Goal: Transaction & Acquisition: Purchase product/service

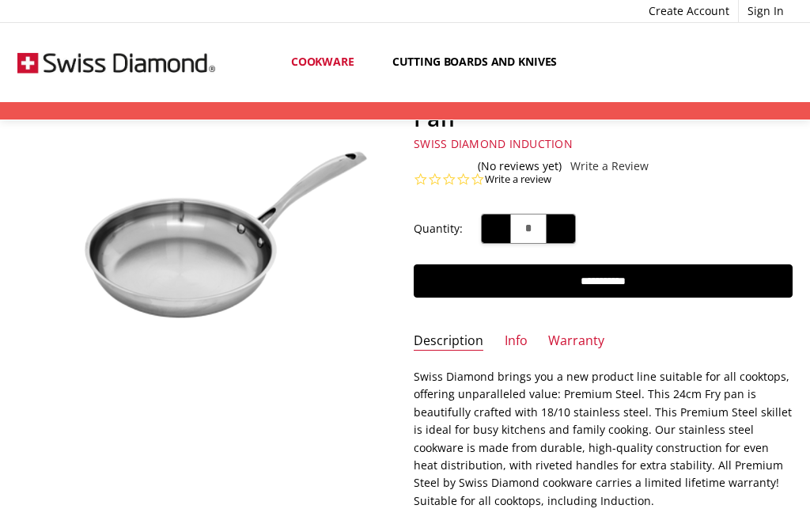
scroll to position [130, 0]
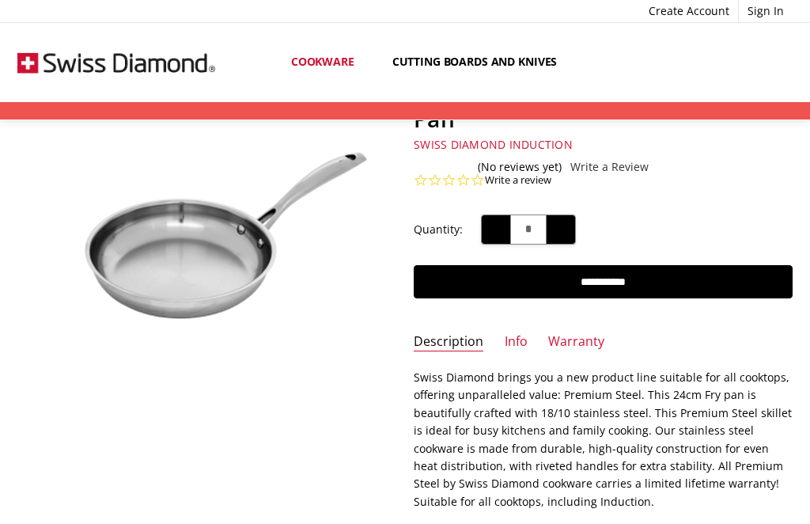
click at [522, 346] on link "Info" at bounding box center [516, 342] width 23 height 18
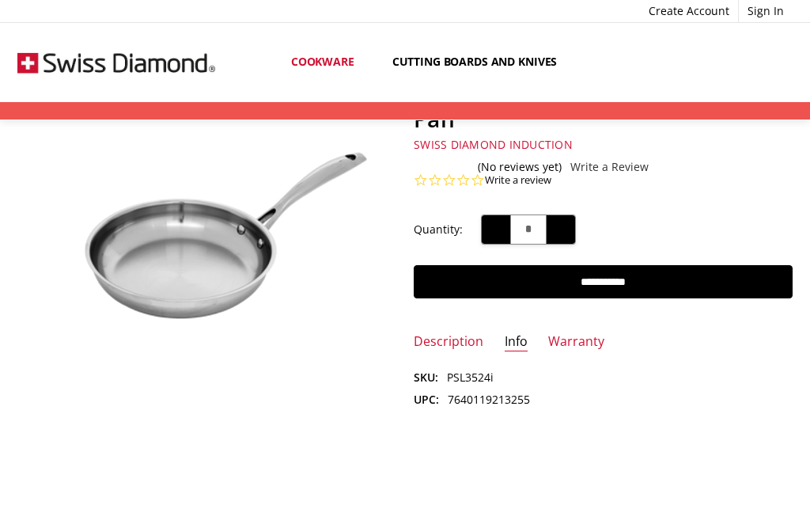
click at [583, 343] on link "Warranty" at bounding box center [576, 342] width 56 height 18
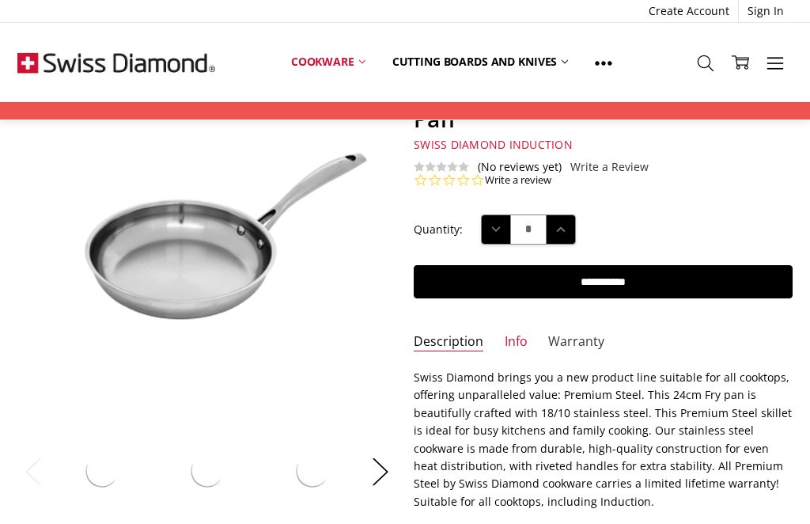
click at [576, 341] on link "Warranty" at bounding box center [576, 342] width 56 height 18
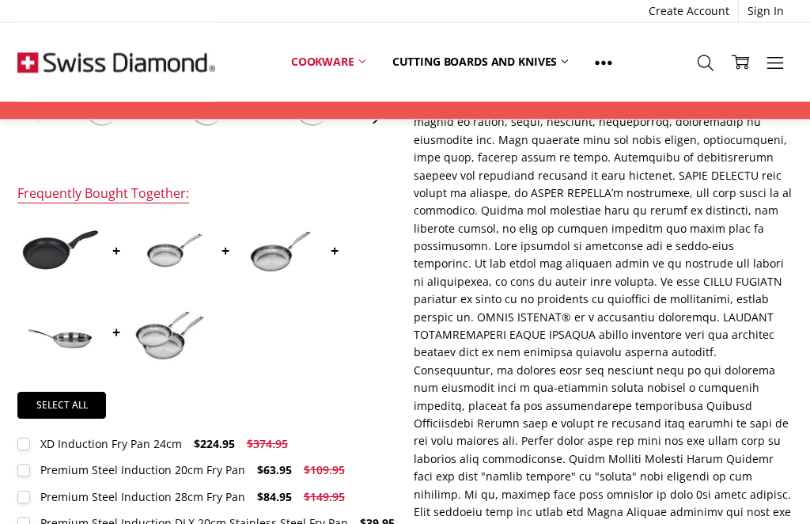
scroll to position [491, 0]
click at [208, 523] on div "Premium Steel Induction DLX 20cm Stainless Steel Fry Pan" at bounding box center [194, 522] width 308 height 15
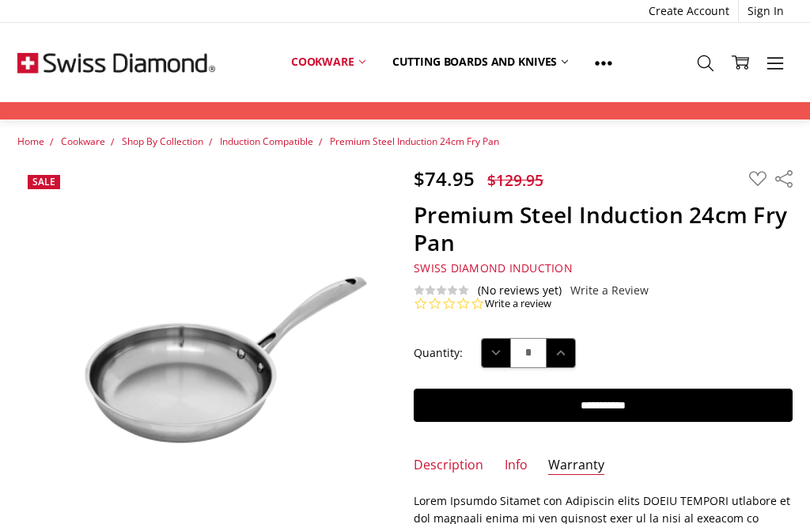
scroll to position [6, 0]
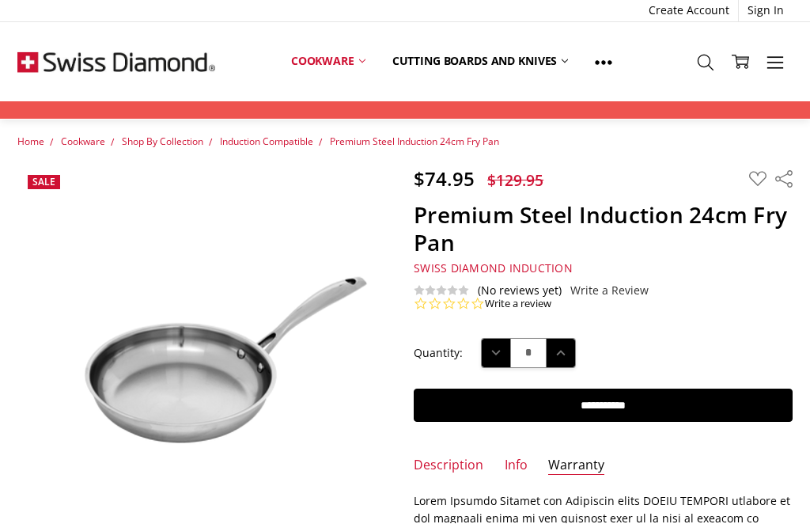
click at [611, 412] on input "**********" at bounding box center [603, 405] width 378 height 33
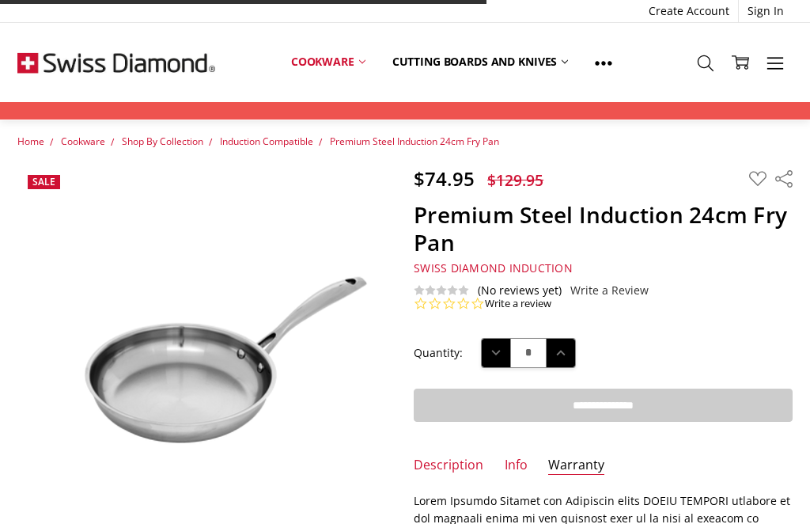
type input "**********"
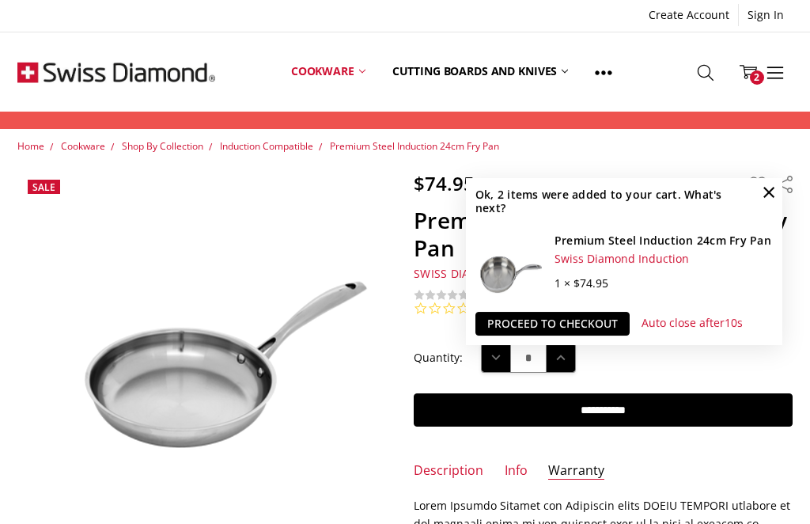
scroll to position [0, 0]
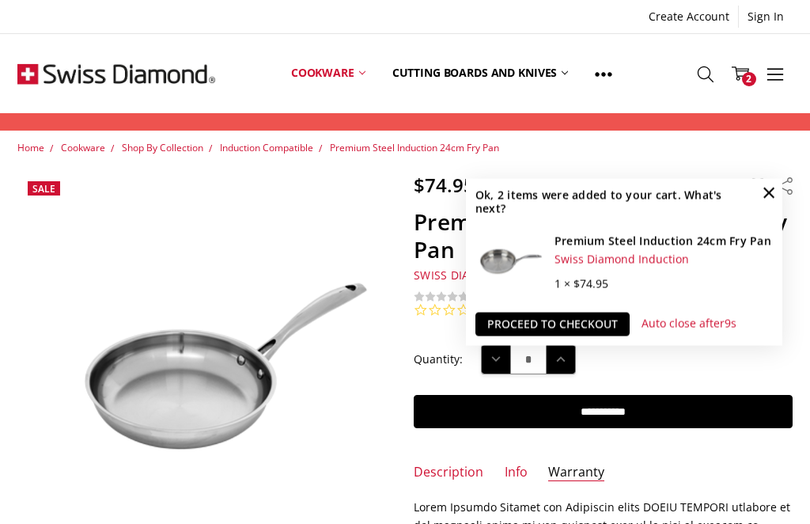
click at [756, 74] on link "Cart 2" at bounding box center [740, 74] width 35 height 40
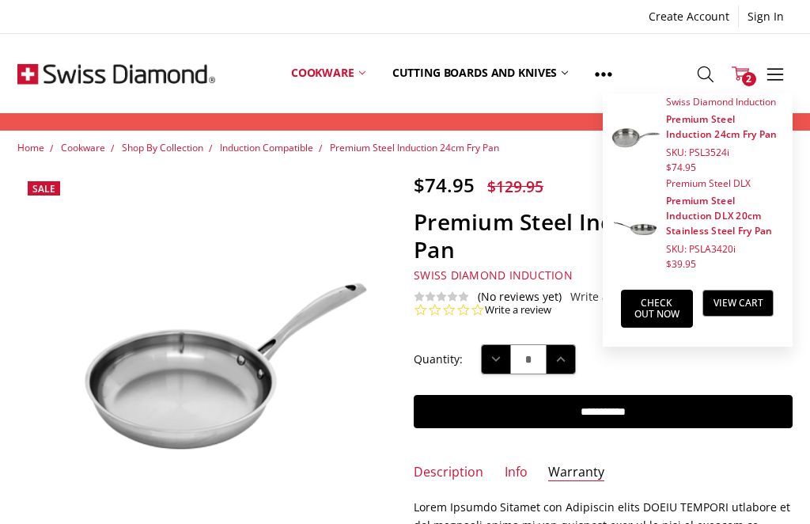
click at [751, 295] on link "View Cart" at bounding box center [739, 303] width 72 height 27
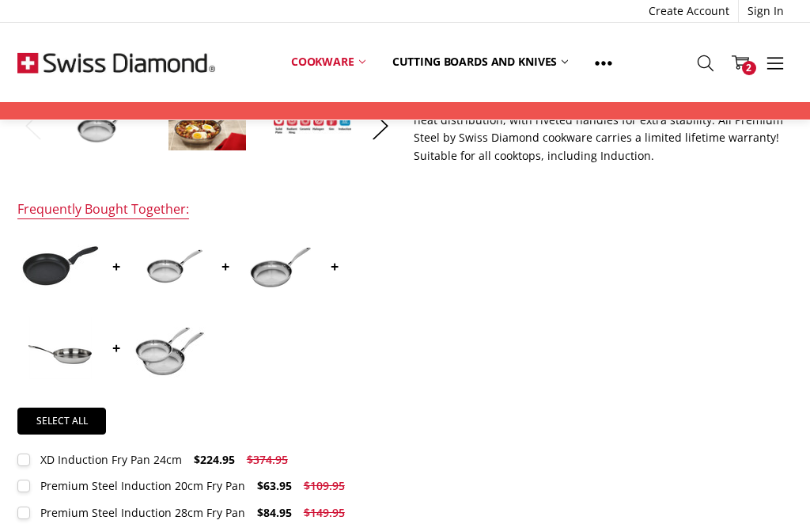
scroll to position [472, 0]
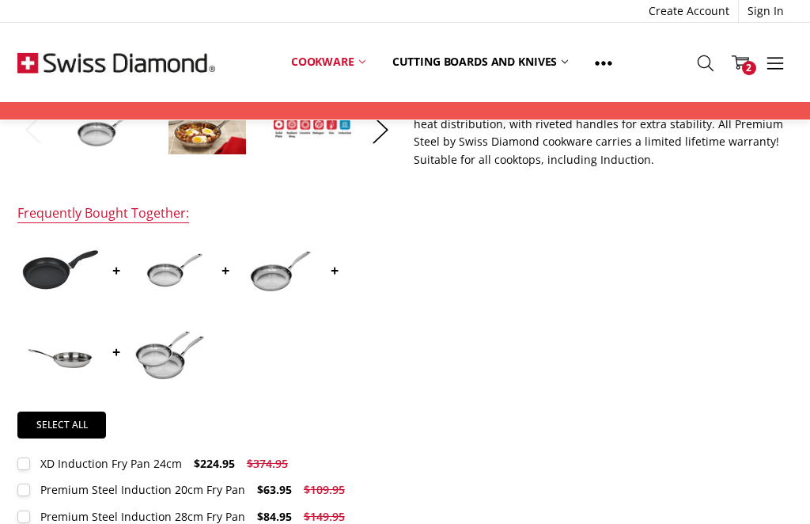
click at [468, 50] on link "Cutting boards and knives" at bounding box center [480, 61] width 203 height 35
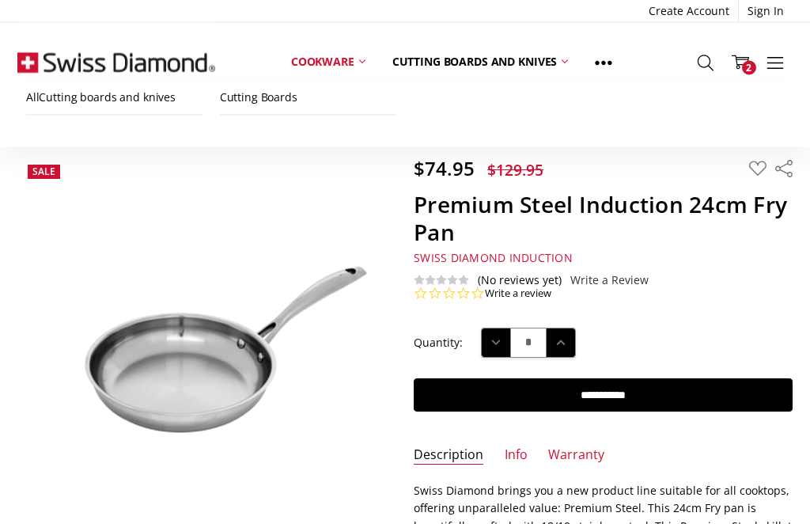
scroll to position [0, 0]
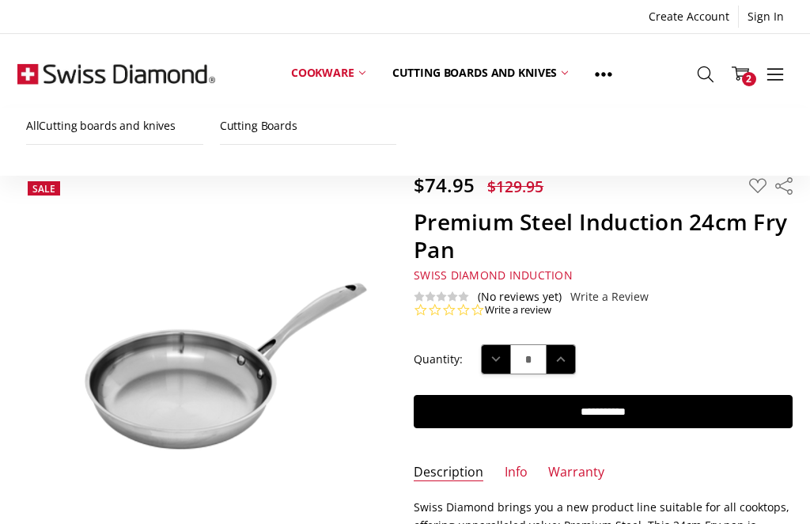
click at [452, 73] on link "Cutting boards and knives" at bounding box center [480, 73] width 203 height 70
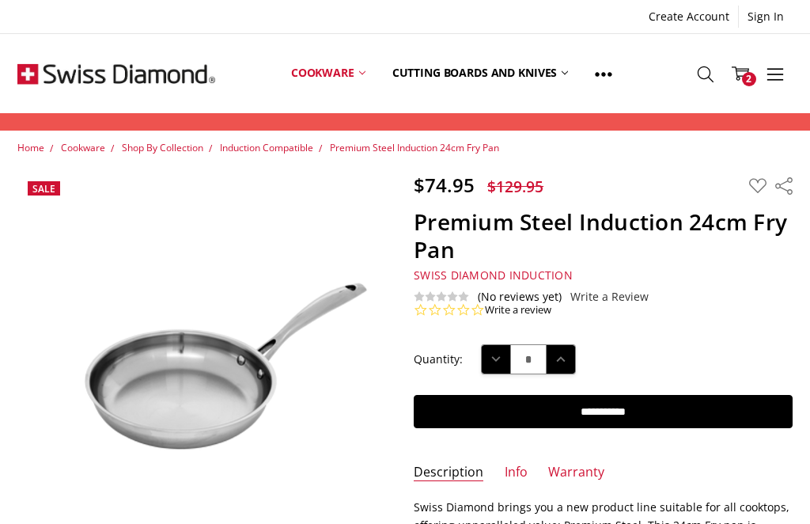
click at [491, 74] on link "Cutting boards and knives" at bounding box center [480, 73] width 203 height 70
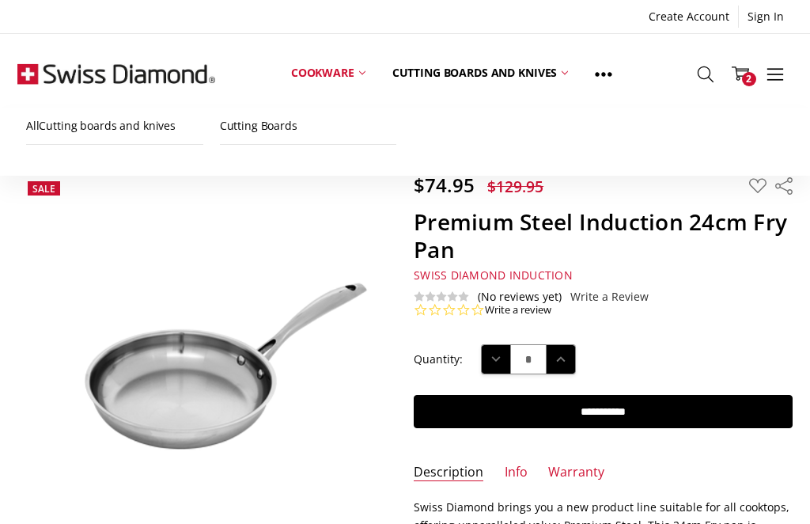
click at [272, 118] on link "Cutting Boards" at bounding box center [308, 126] width 177 height 36
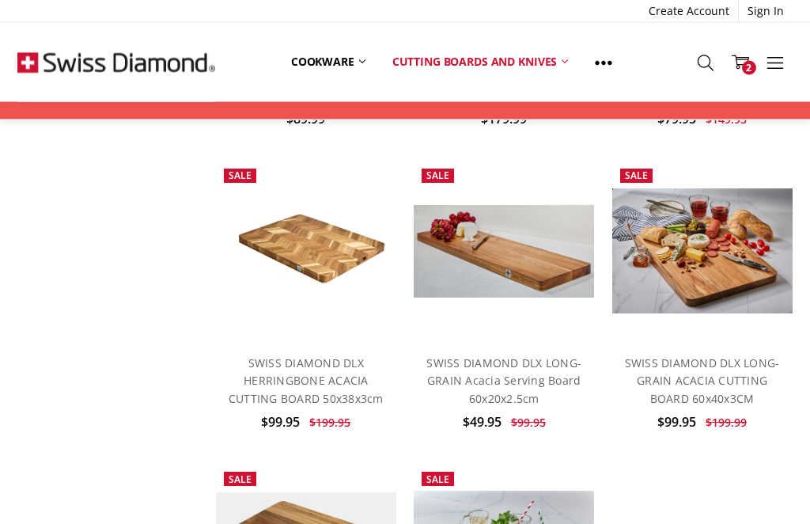
scroll to position [369, 0]
click at [493, 379] on link "SWISS DIAMOND DLX LONG-GRAIN Acacia Serving Board 60x20x2.5cm" at bounding box center [504, 380] width 155 height 51
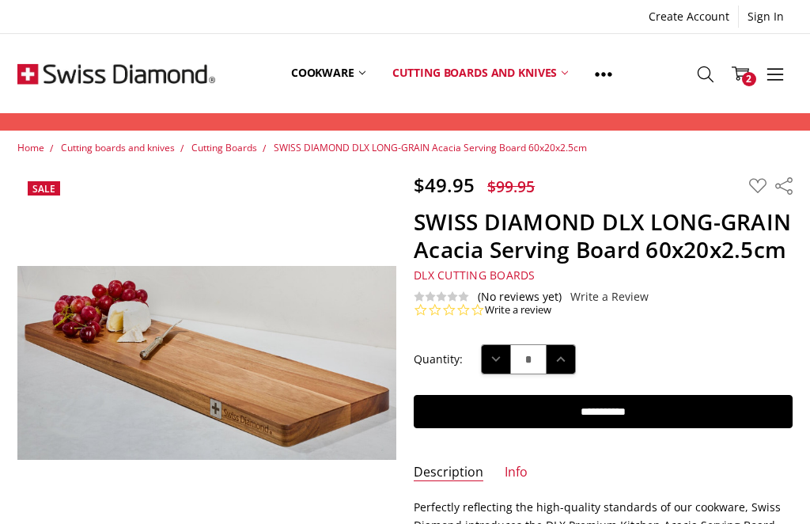
click at [562, 426] on input "**********" at bounding box center [603, 411] width 378 height 33
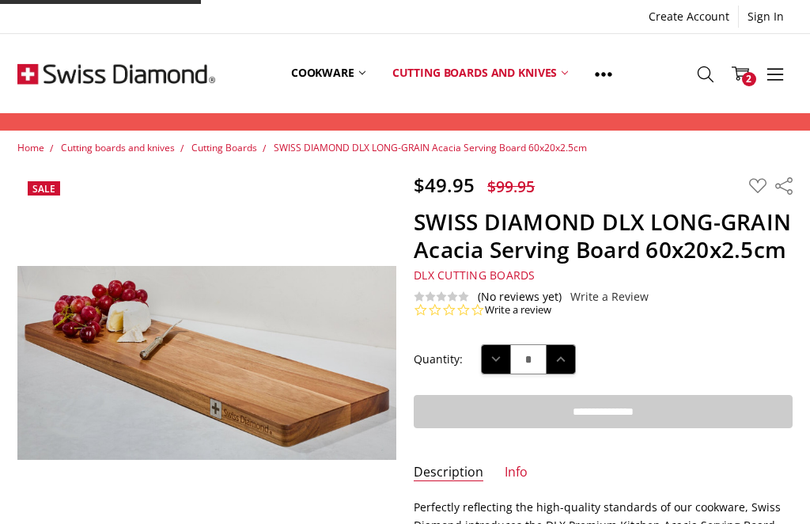
type input "**********"
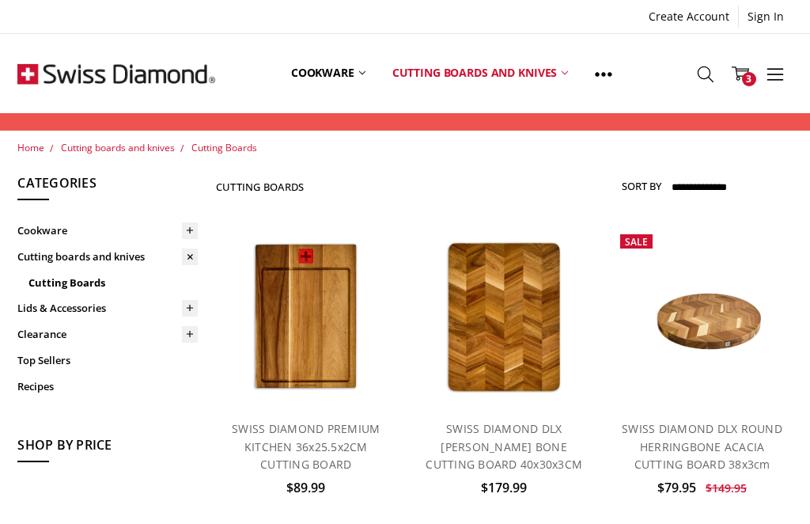
click at [613, 76] on icon at bounding box center [603, 74] width 17 height 17
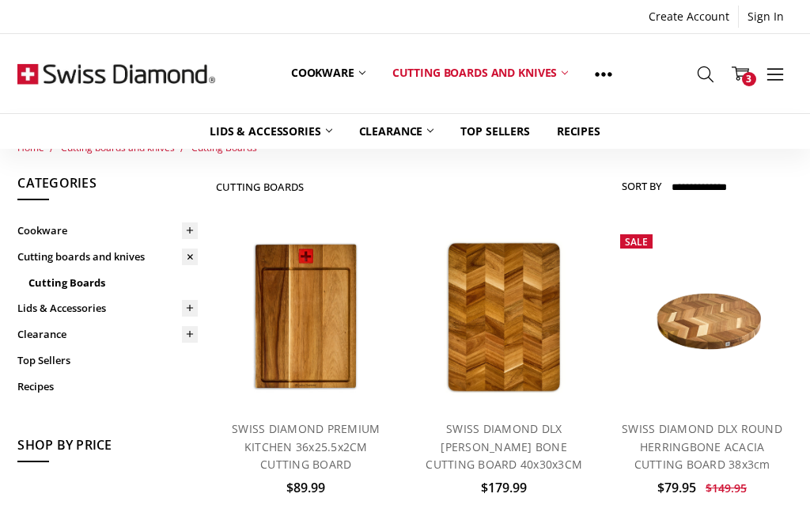
click at [389, 127] on link "Clearance" at bounding box center [397, 131] width 102 height 35
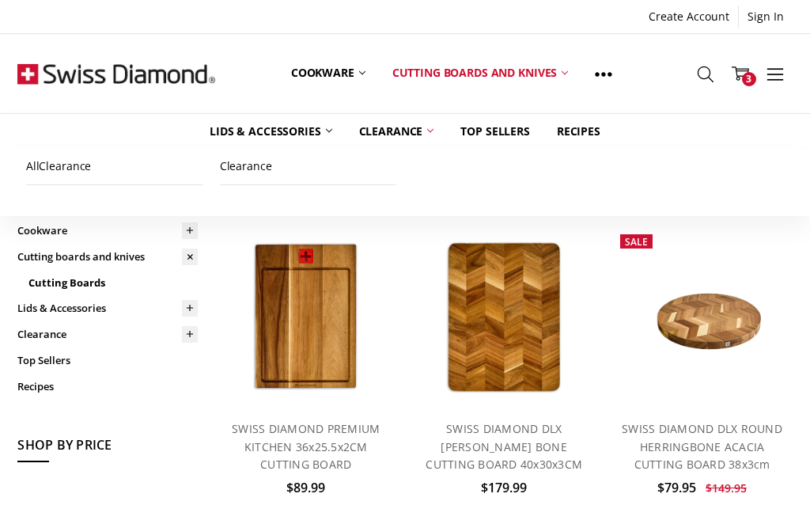
click at [392, 127] on link "Clearance" at bounding box center [397, 131] width 102 height 35
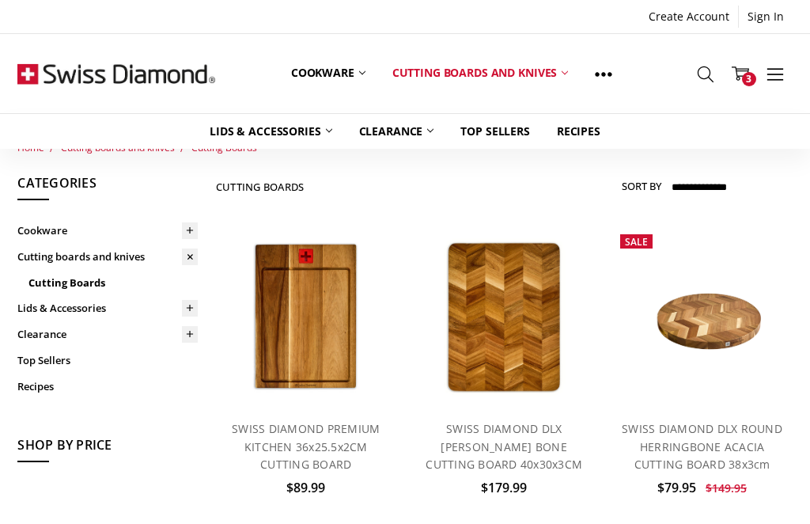
click at [404, 127] on link "Clearance" at bounding box center [397, 131] width 102 height 35
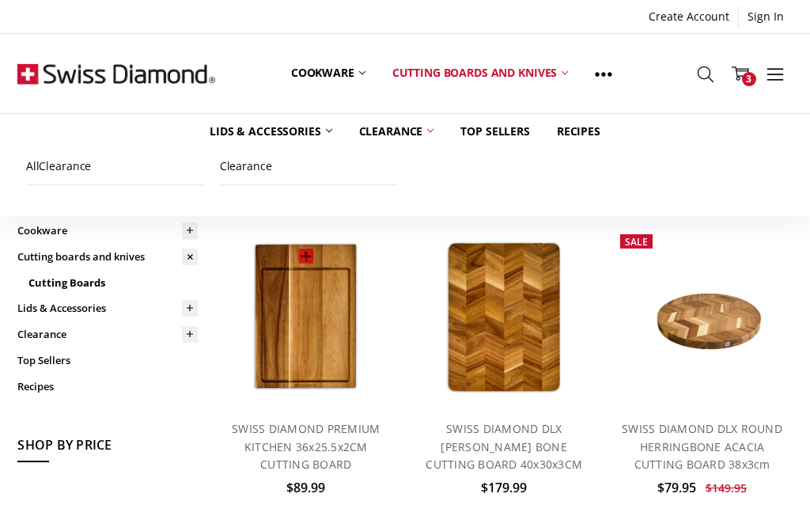
click at [260, 162] on link "Clearance" at bounding box center [308, 167] width 177 height 36
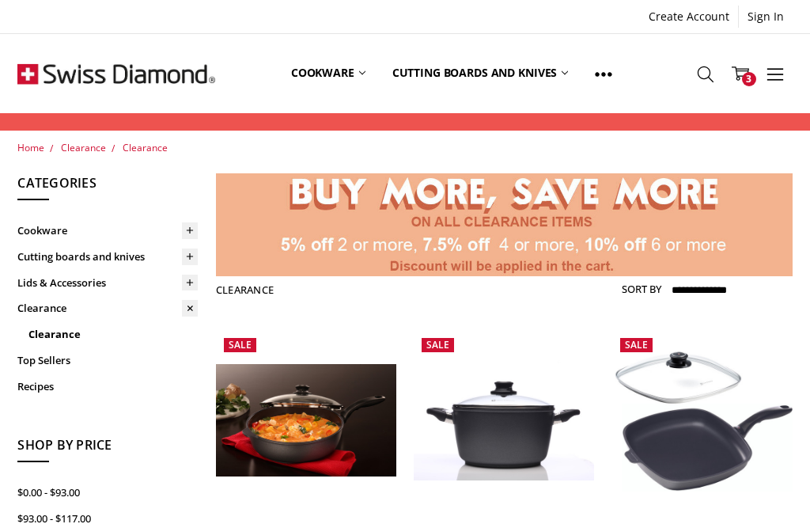
click at [749, 67] on link "Cart 3" at bounding box center [740, 74] width 35 height 40
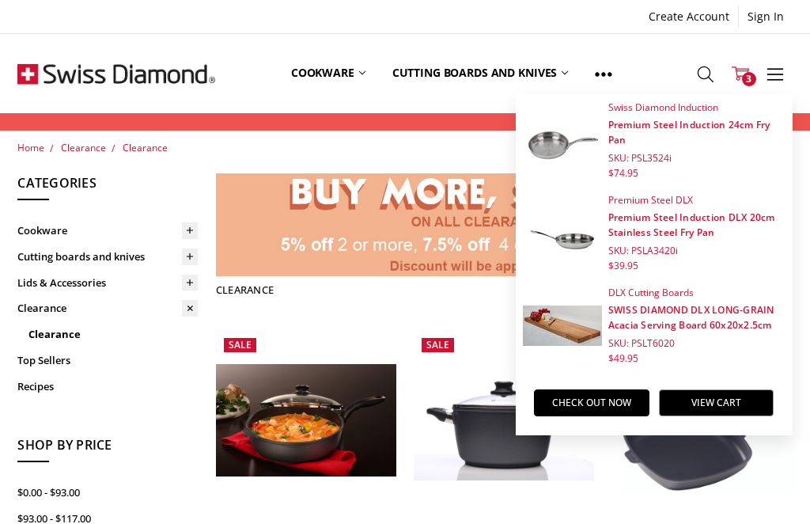
click at [11, 63] on div "More Cookware All Cookware Shop By Collection Hard Anodised Induction Compatibl…" at bounding box center [405, 73] width 810 height 79
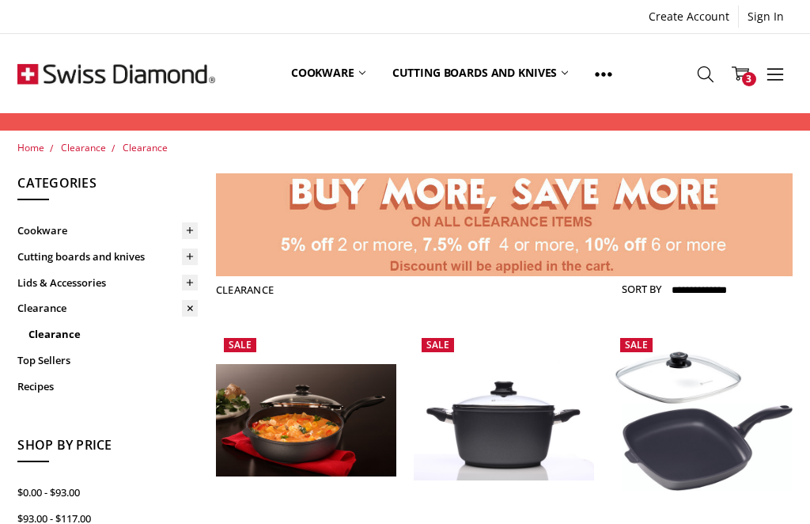
click at [753, 70] on link "Cart 3" at bounding box center [740, 74] width 35 height 40
